Goal: Information Seeking & Learning: Learn about a topic

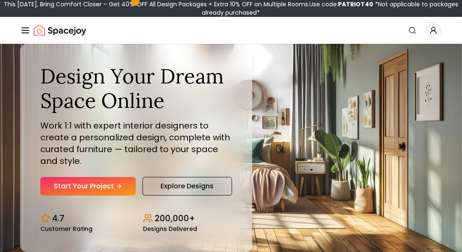
click at [195, 3] on div "This [DATE], Bring Comfort Closer – Get 40% OFF All Design Packages + Extra 10%…" at bounding box center [231, 8] width 456 height 17
click at [195, 3] on div "This Patriot Day, Bring Comfort Closer – Get 40% OFF All Design Packages + Extr…" at bounding box center [231, 8] width 456 height 17
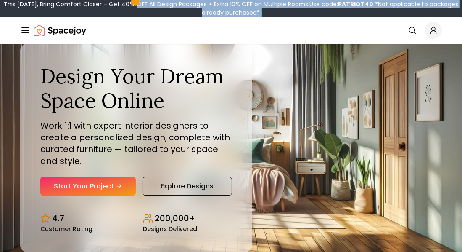
click at [195, 3] on div "This Patriot Day, Bring Comfort Closer – Get 40% OFF All Design Packages + Extr…" at bounding box center [231, 8] width 456 height 17
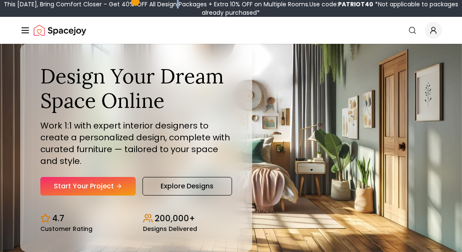
click at [195, 3] on div "This Patriot Day, Bring Comfort Closer – Get 40% OFF All Design Packages + Extr…" at bounding box center [231, 8] width 456 height 17
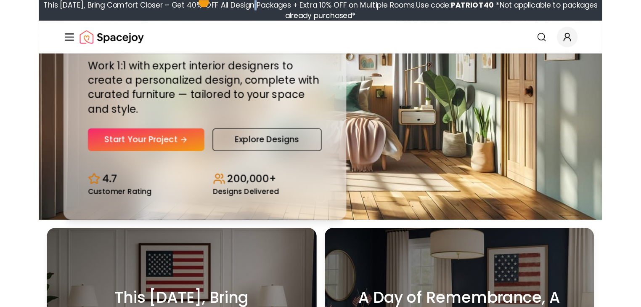
scroll to position [101, 0]
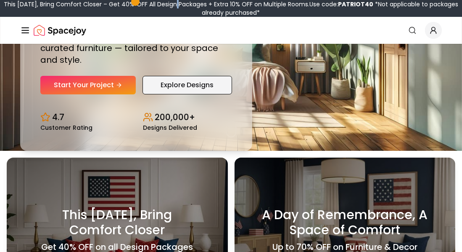
click at [164, 78] on link "Explore Designs" at bounding box center [188, 85] width 90 height 19
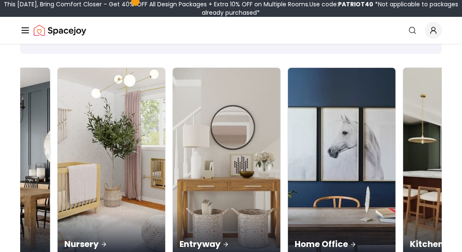
scroll to position [0, 360]
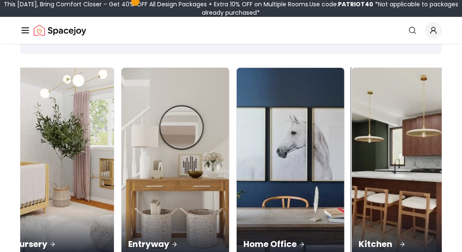
click at [352, 211] on div "Kitchen" at bounding box center [406, 234] width 108 height 47
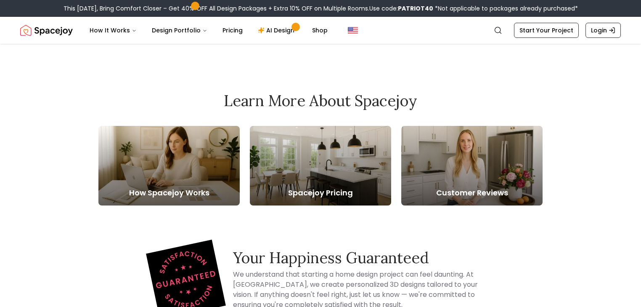
scroll to position [236, 0]
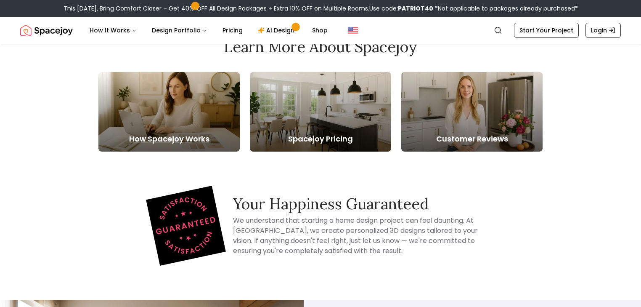
click at [206, 146] on div at bounding box center [168, 112] width 141 height 80
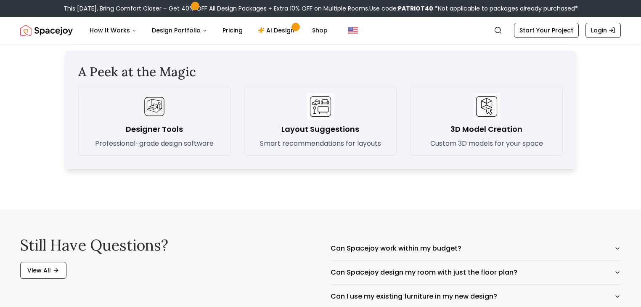
scroll to position [1212, 0]
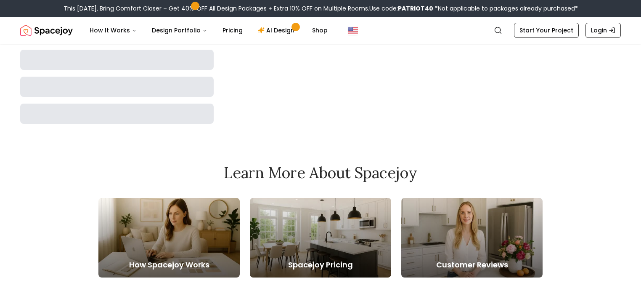
scroll to position [168, 0]
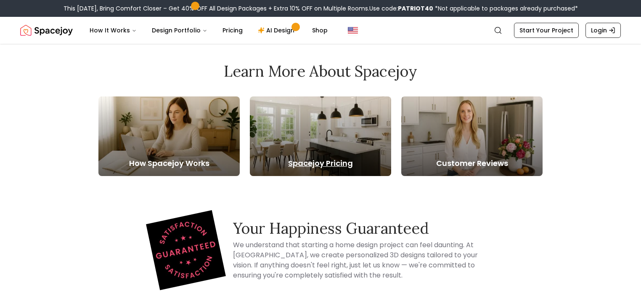
click at [333, 173] on div at bounding box center [320, 136] width 141 height 80
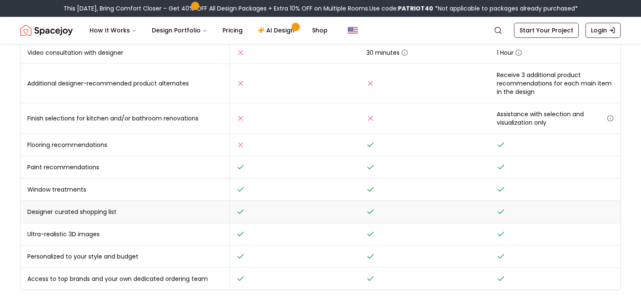
scroll to position [202, 0]
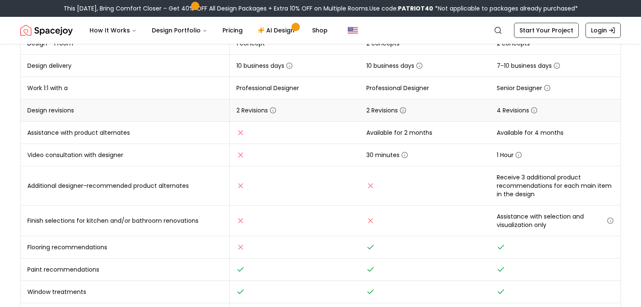
click at [403, 111] on icon "button" at bounding box center [403, 110] width 0 height 1
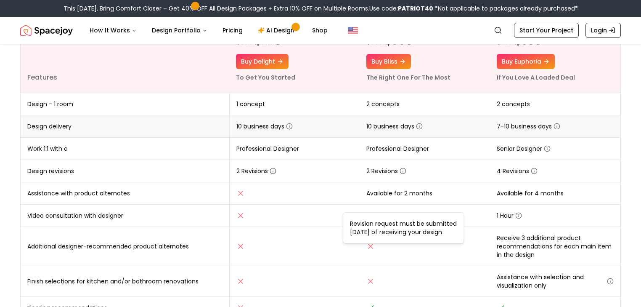
scroll to position [101, 0]
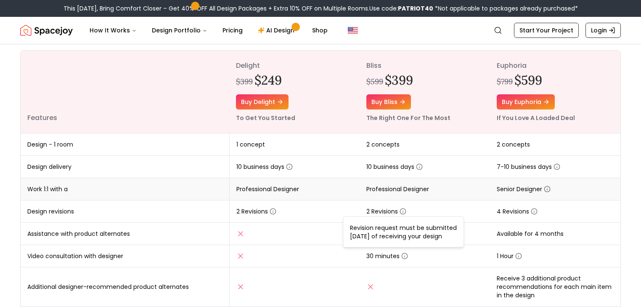
click at [462, 189] on icon "button" at bounding box center [547, 189] width 7 height 7
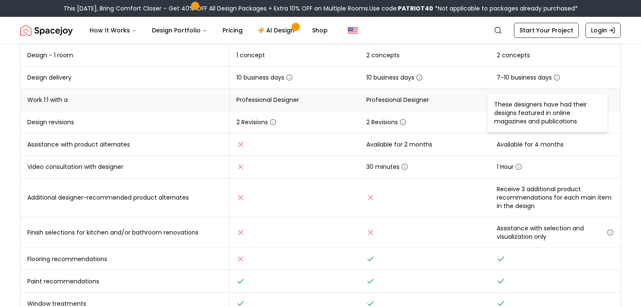
scroll to position [202, 0]
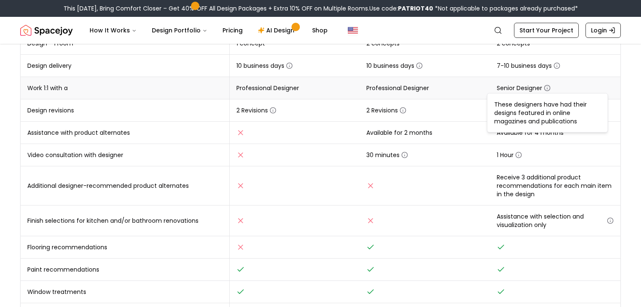
click at [462, 189] on td "Receive 3 additional product recommendations for each main item in the design" at bounding box center [555, 185] width 130 height 39
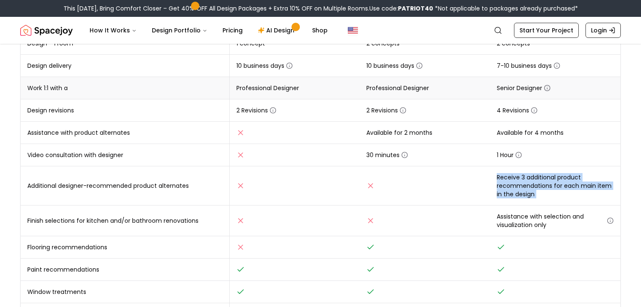
click at [462, 189] on td "Receive 3 additional product recommendations for each main item in the design" at bounding box center [555, 185] width 130 height 39
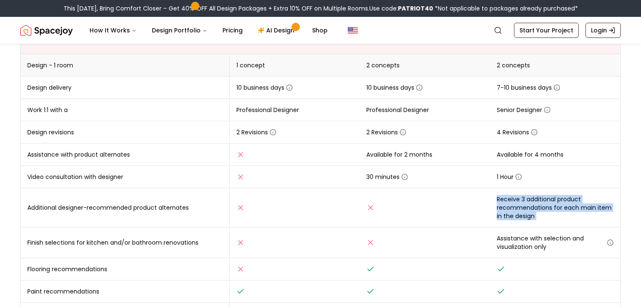
scroll to position [168, 0]
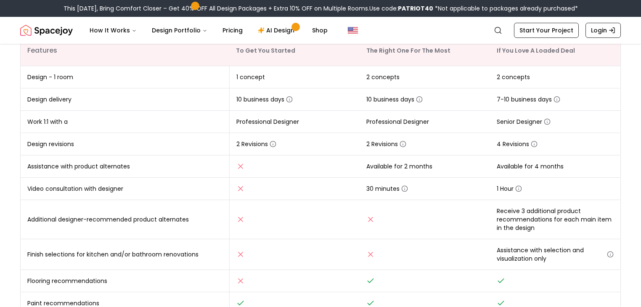
click at [199, 7] on span at bounding box center [194, 5] width 11 height 11
click at [276, 28] on link "AI Design" at bounding box center [277, 30] width 53 height 17
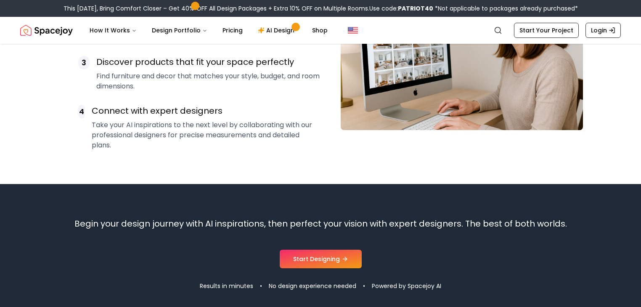
scroll to position [707, 0]
